Goal: Information Seeking & Learning: Check status

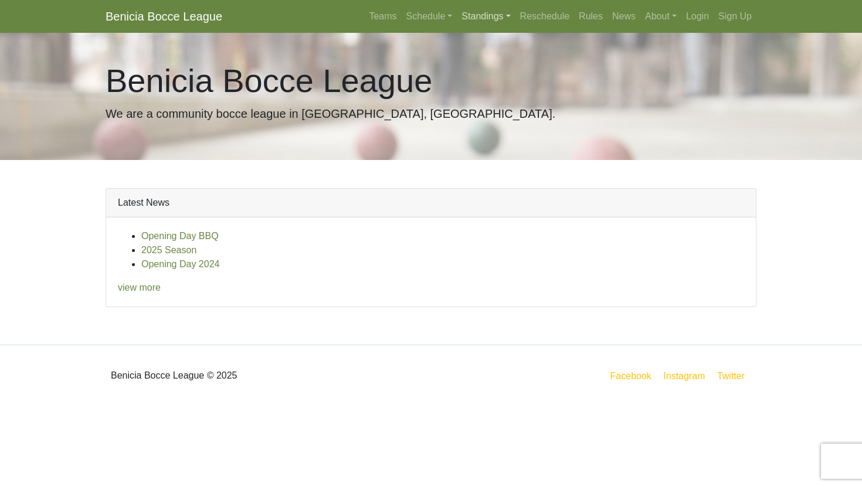
click at [474, 10] on link "Standings" at bounding box center [486, 16] width 58 height 23
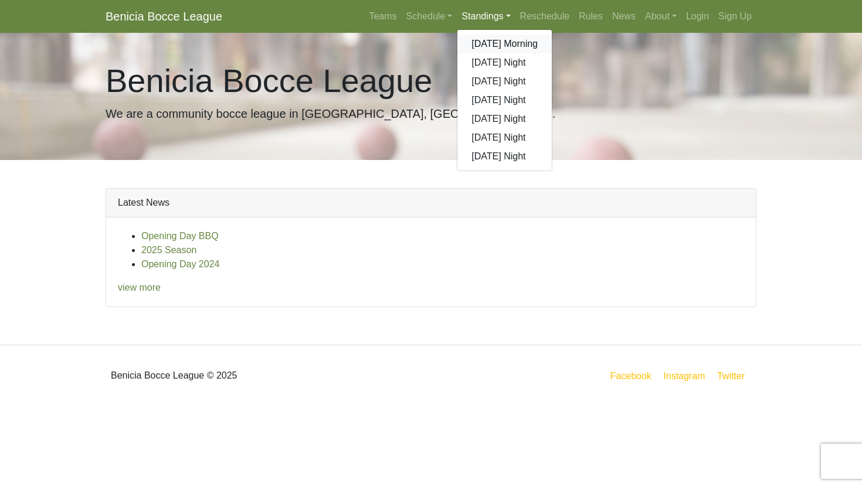
click at [468, 39] on link "[DATE] Morning" at bounding box center [504, 44] width 94 height 19
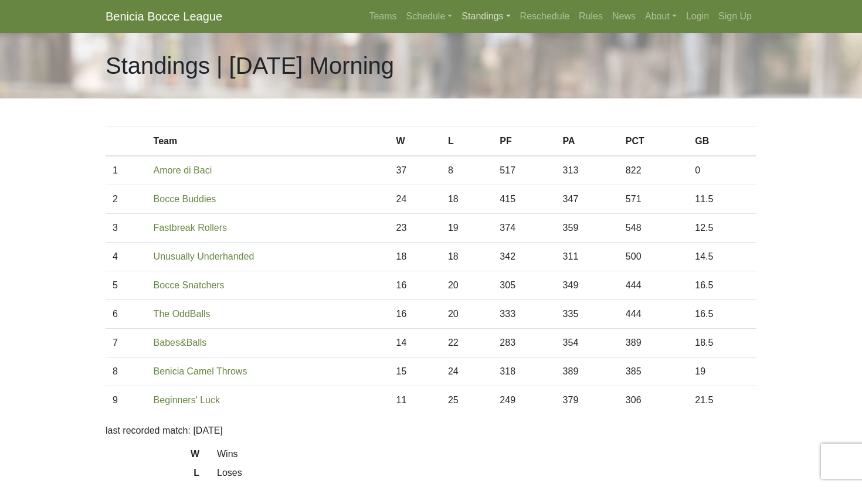
click at [489, 18] on link "Standings" at bounding box center [486, 16] width 58 height 23
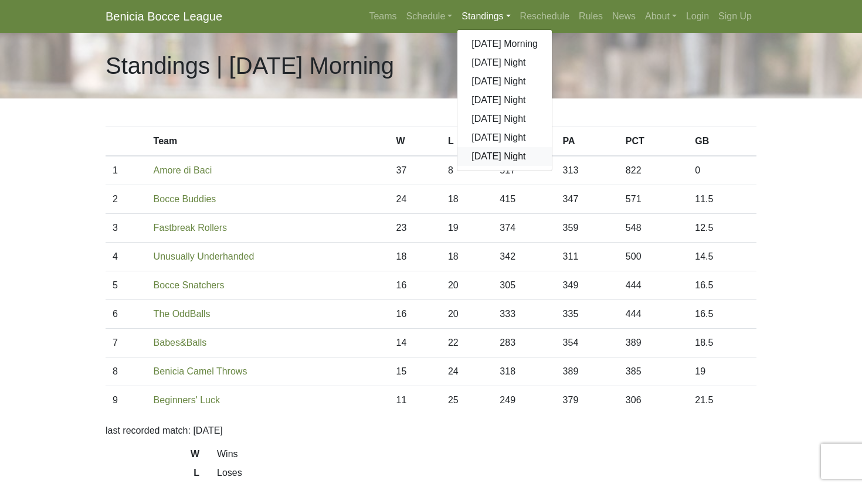
click at [479, 149] on link "[DATE] Night" at bounding box center [504, 156] width 94 height 19
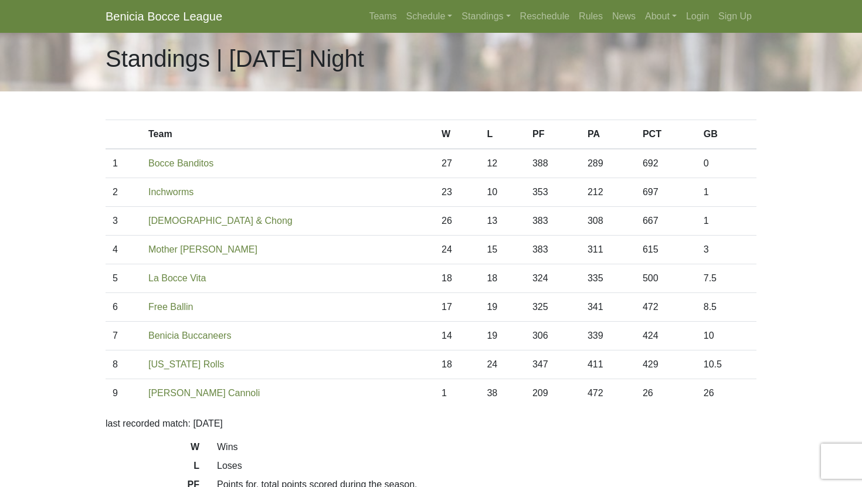
scroll to position [8, 0]
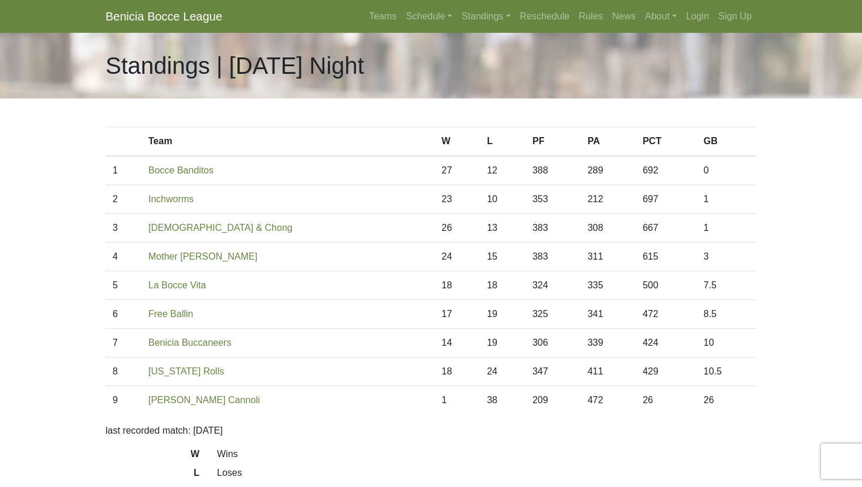
scroll to position [8, 0]
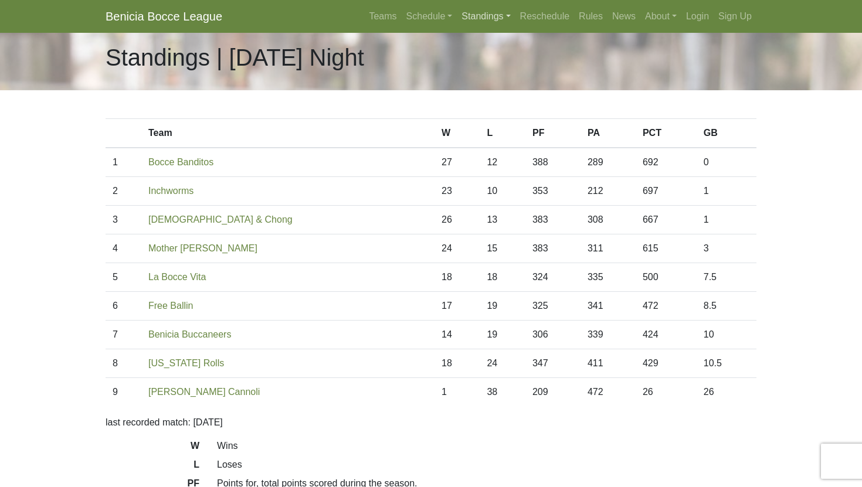
click at [497, 11] on link "Standings" at bounding box center [486, 16] width 58 height 23
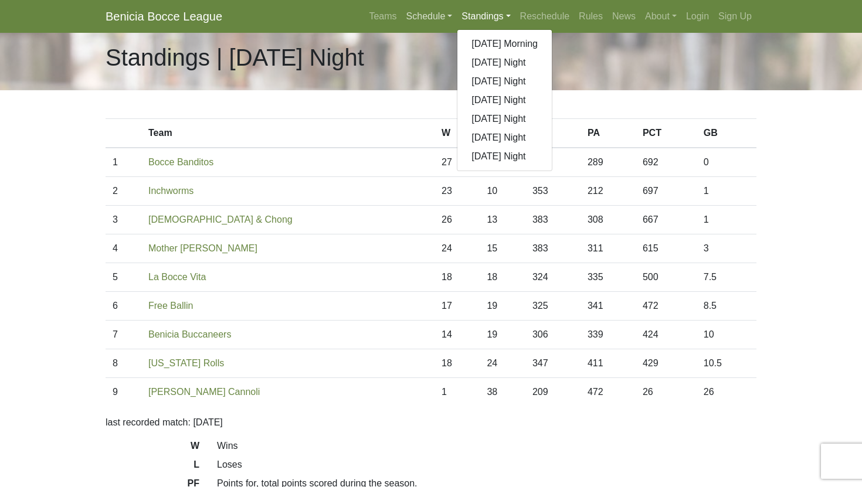
click at [412, 14] on link "Schedule" at bounding box center [429, 16] width 56 height 23
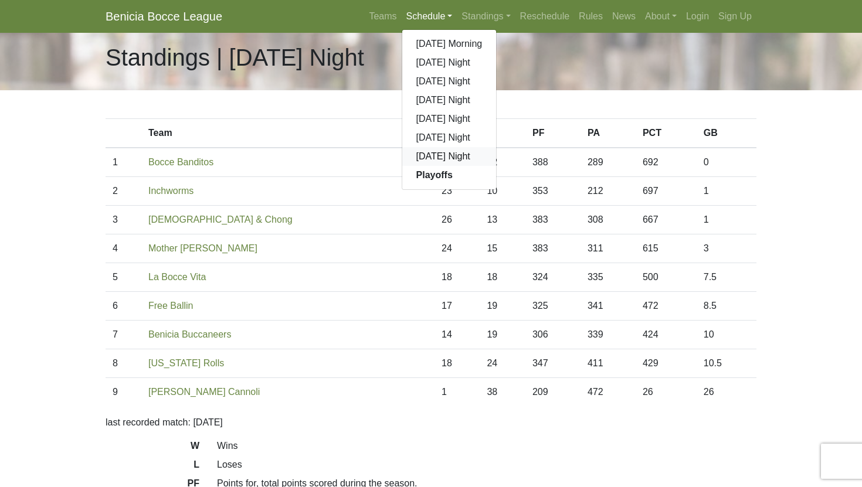
click at [424, 154] on link "[DATE] Night" at bounding box center [449, 156] width 94 height 19
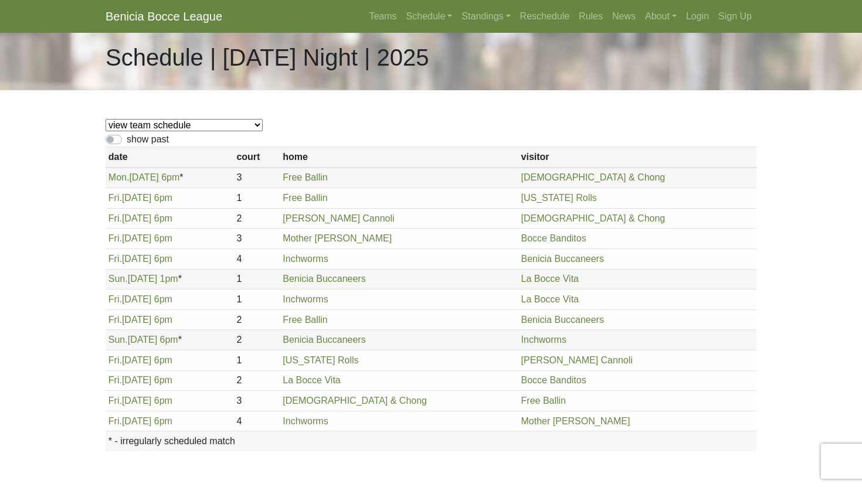
scroll to position [11, 0]
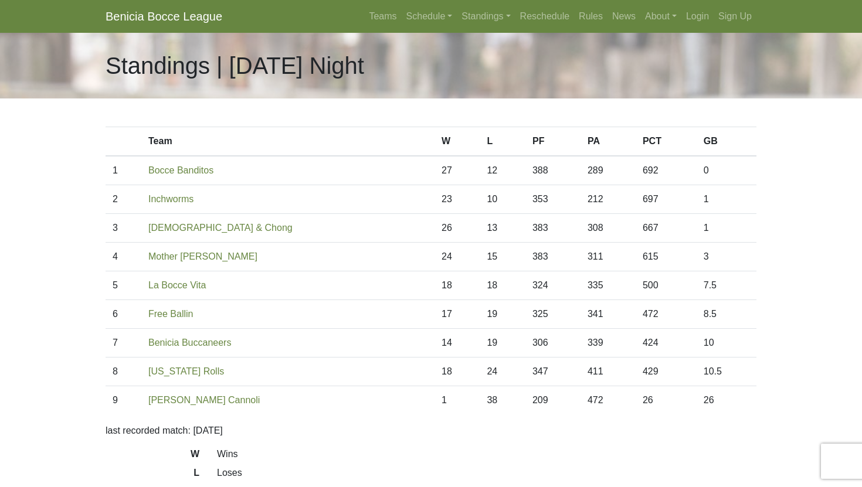
scroll to position [8, 0]
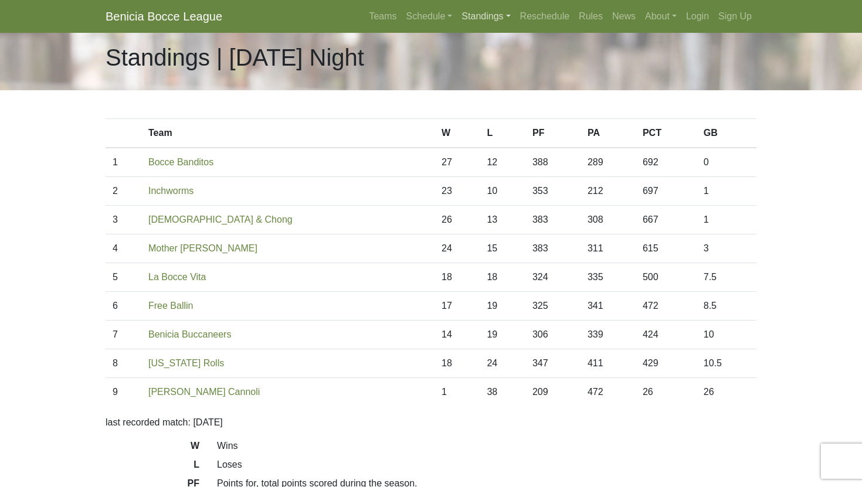
click at [467, 11] on link "Standings" at bounding box center [486, 16] width 58 height 23
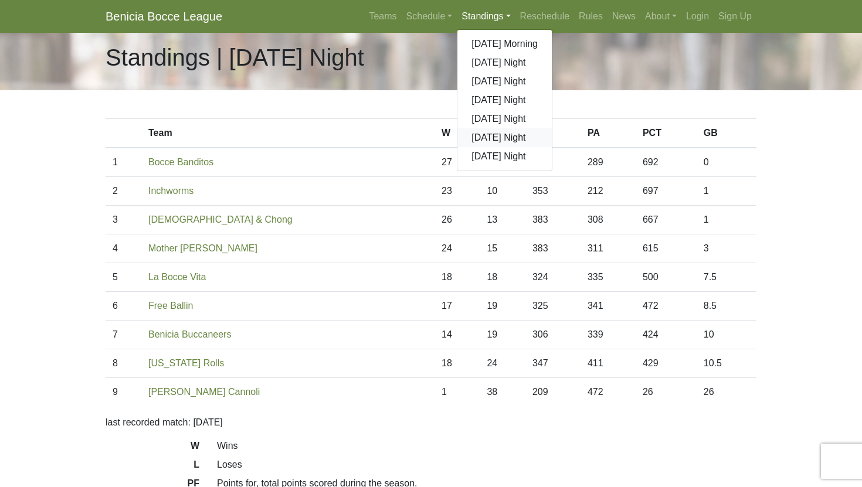
click at [486, 131] on link "[DATE] Night" at bounding box center [504, 137] width 94 height 19
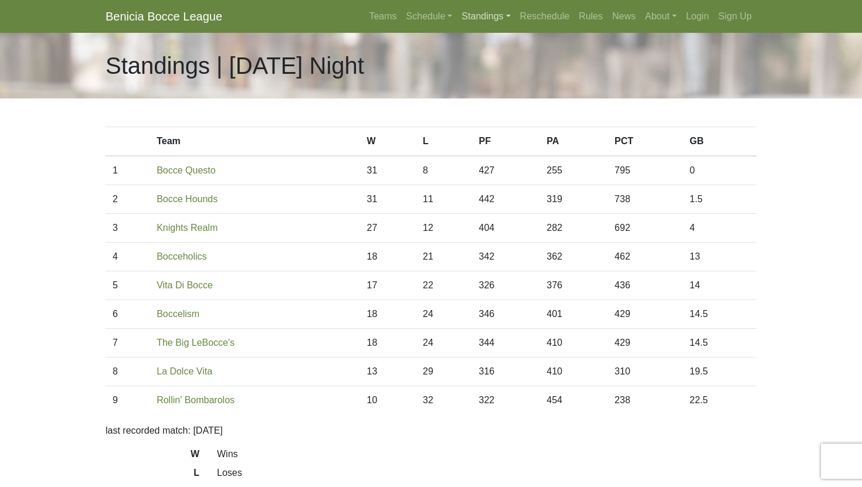
click at [468, 6] on link "Standings" at bounding box center [486, 16] width 58 height 23
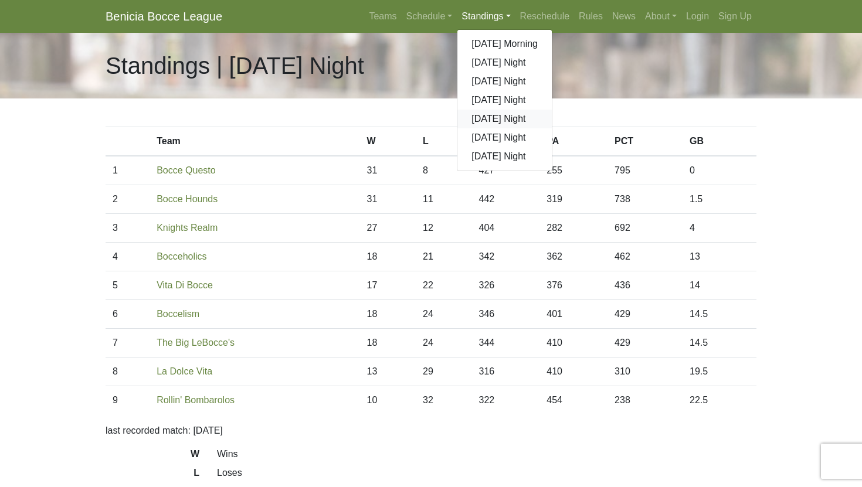
click at [484, 115] on link "[DATE] Night" at bounding box center [504, 119] width 94 height 19
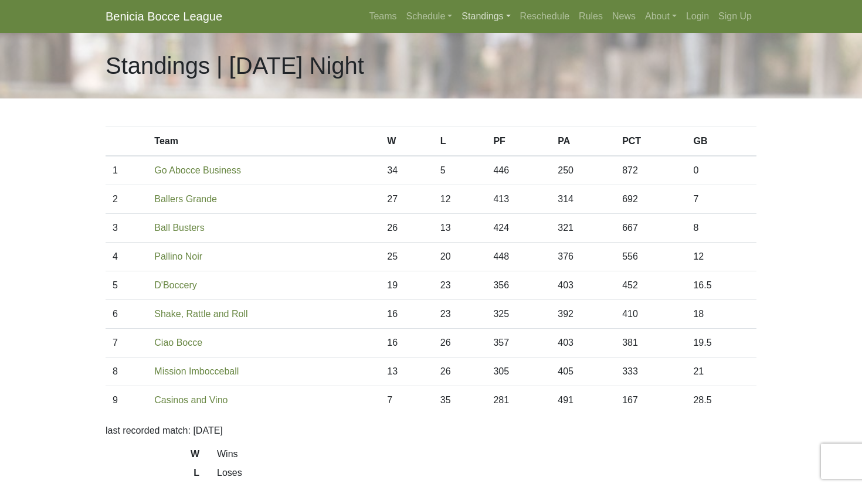
click at [475, 23] on link "Standings" at bounding box center [486, 16] width 58 height 23
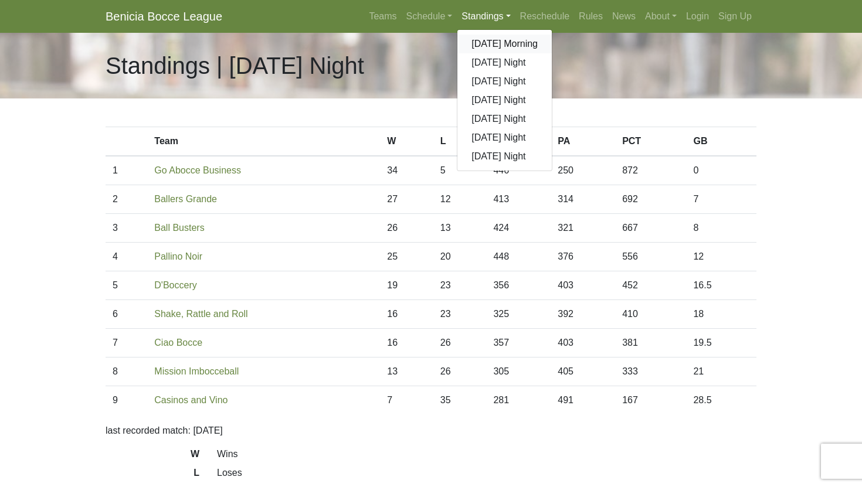
click at [475, 41] on link "[DATE] Morning" at bounding box center [504, 44] width 94 height 19
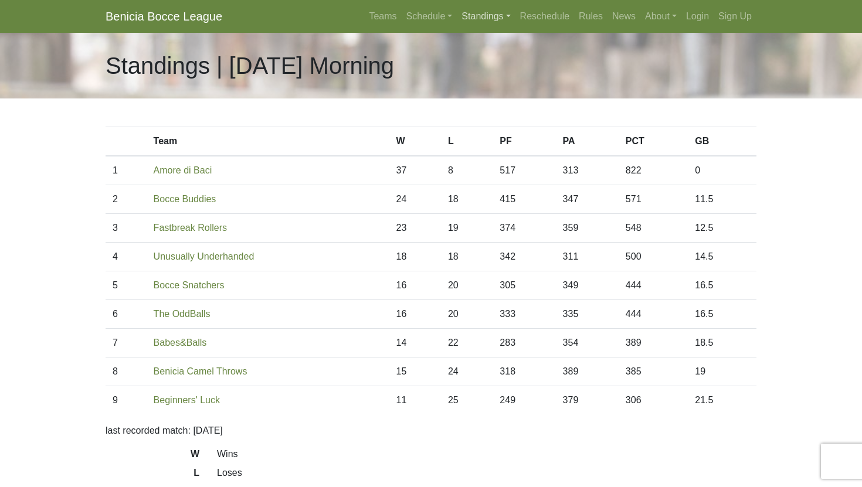
click at [468, 23] on link "Standings" at bounding box center [486, 16] width 58 height 23
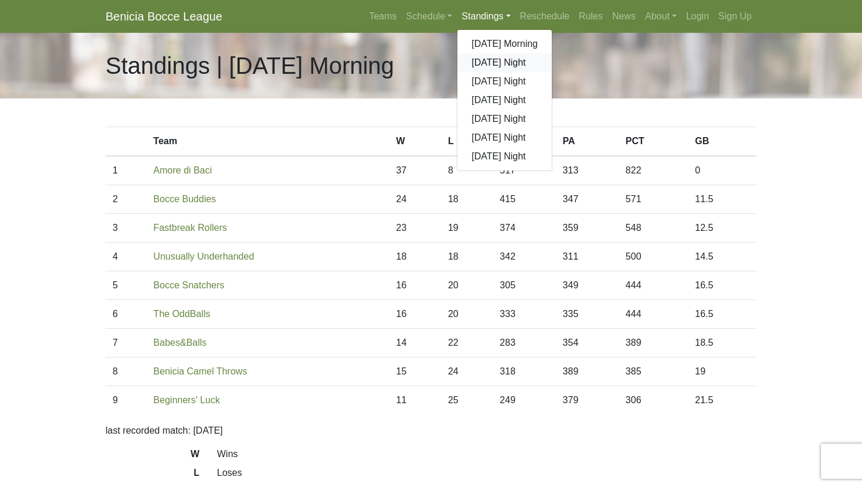
click at [472, 62] on link "[DATE] Night" at bounding box center [504, 62] width 94 height 19
